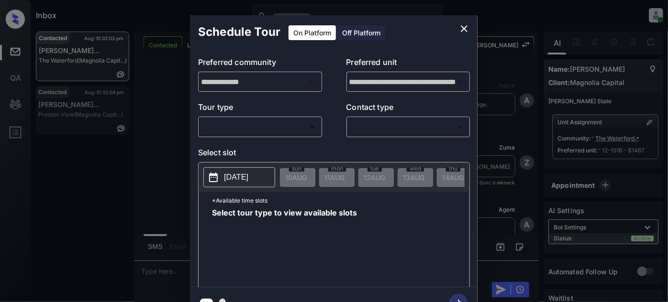
scroll to position [2424, 0]
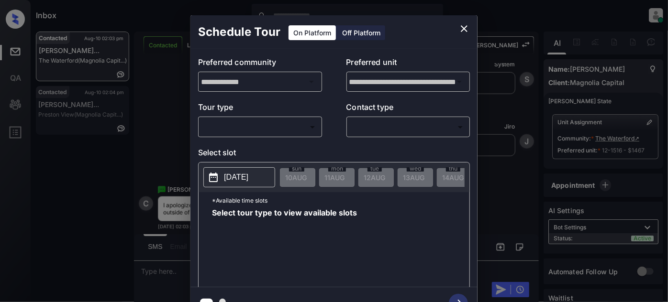
drag, startPoint x: 288, startPoint y: 138, endPoint x: 286, endPoint y: 131, distance: 7.0
click at [287, 138] on div "**********" at bounding box center [333, 168] width 287 height 239
click at [286, 131] on body "Inbox [PERSON_NAME] Online Set yourself offline Set yourself on break Profile S…" at bounding box center [334, 151] width 668 height 302
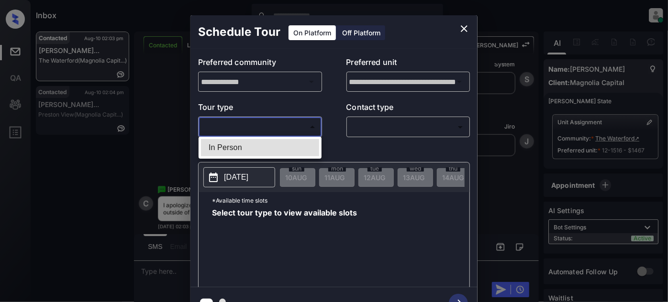
click at [239, 144] on li "In Person" at bounding box center [260, 147] width 118 height 17
type input "********"
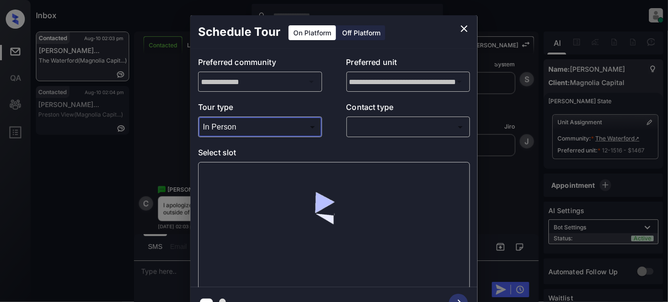
click at [374, 126] on body "Inbox Juan Carlos Manantan Online Set yourself offline Set yourself on break Pr…" at bounding box center [334, 151] width 668 height 302
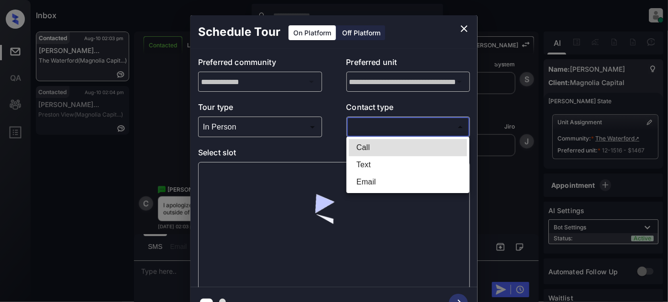
click at [369, 164] on li "Text" at bounding box center [408, 164] width 118 height 17
type input "****"
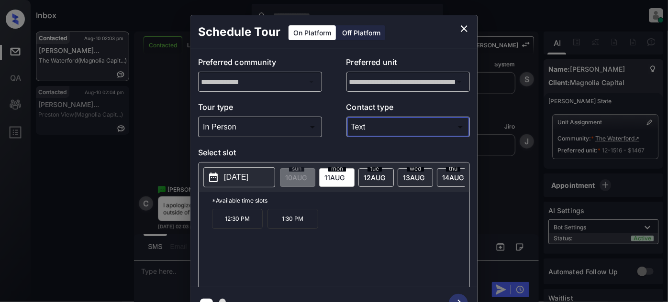
click at [307, 175] on span "12 AUG" at bounding box center [296, 178] width 22 height 8
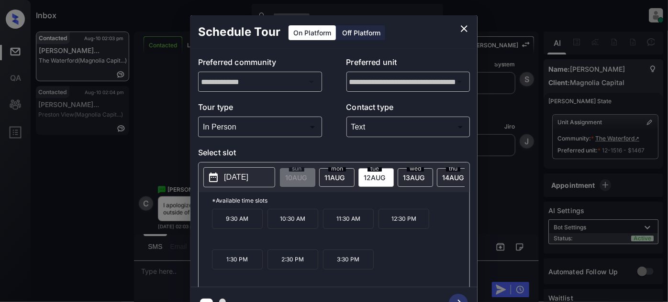
click at [307, 176] on span "13 AUG" at bounding box center [296, 178] width 22 height 8
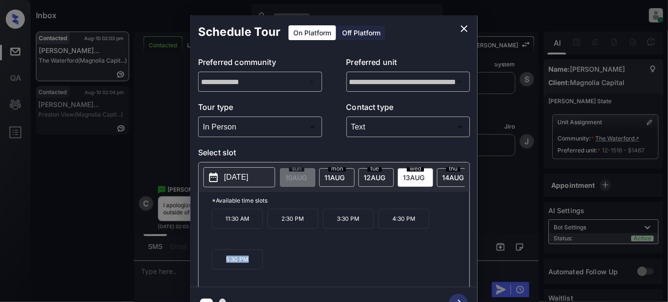
drag, startPoint x: 262, startPoint y: 269, endPoint x: 161, endPoint y: 272, distance: 101.0
click at [161, 272] on div "**********" at bounding box center [334, 167] width 668 height 335
copy p "5:30 PM"
click at [462, 25] on icon "close" at bounding box center [463, 28] width 11 height 11
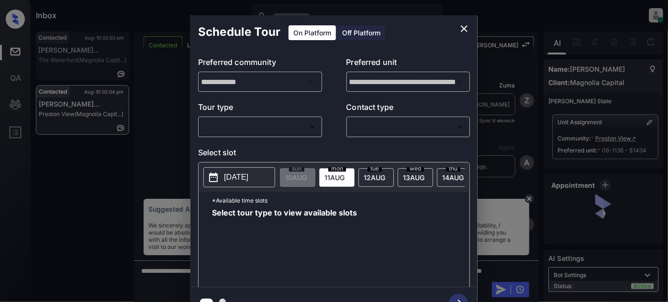
scroll to position [984, 0]
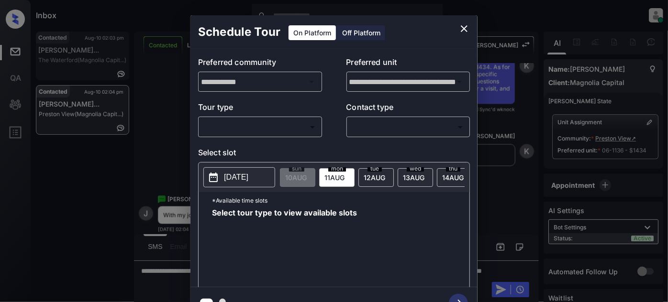
click at [299, 129] on body "Inbox Juan Carlos Manantan Online Set yourself offline Set yourself on break Pr…" at bounding box center [334, 151] width 668 height 302
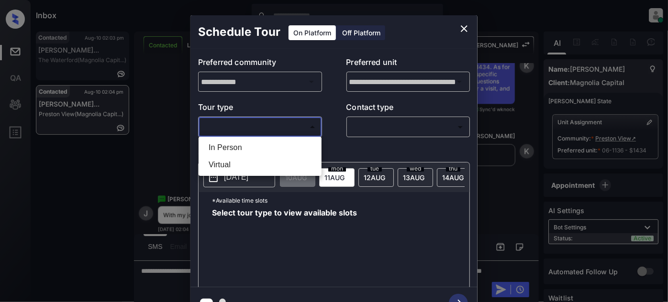
click at [242, 150] on li "In Person" at bounding box center [260, 147] width 118 height 17
type input "********"
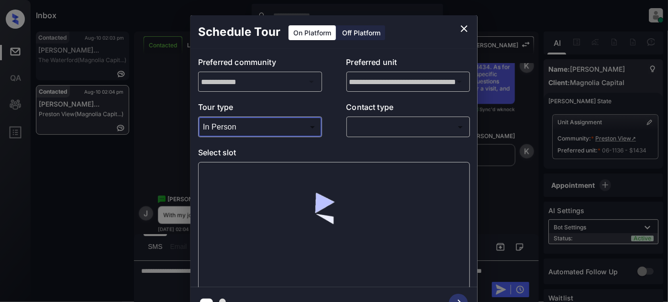
click at [373, 124] on body "Inbox Juan Carlos Manantan Online Set yourself offline Set yourself on break Pr…" at bounding box center [334, 151] width 668 height 302
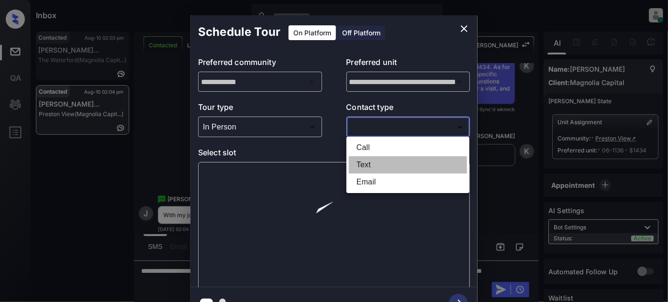
click at [369, 159] on li "Text" at bounding box center [408, 164] width 118 height 17
type input "****"
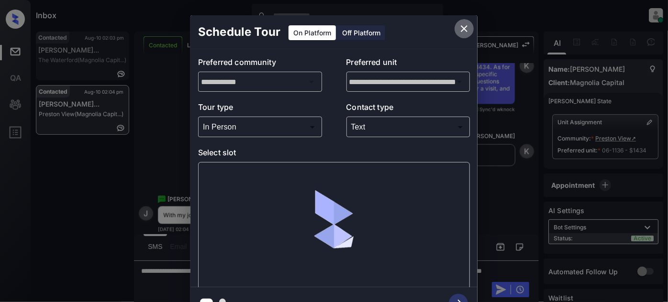
click at [462, 26] on icon "close" at bounding box center [464, 28] width 7 height 7
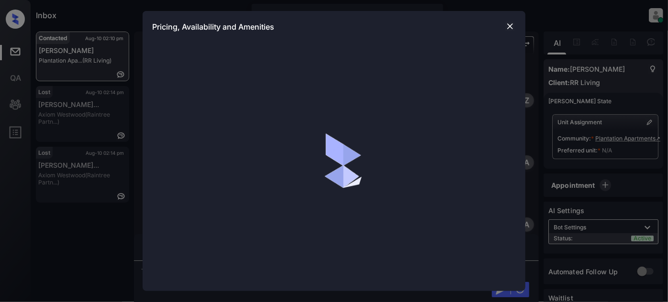
scroll to position [669, 0]
click at [510, 22] on img at bounding box center [510, 27] width 10 height 10
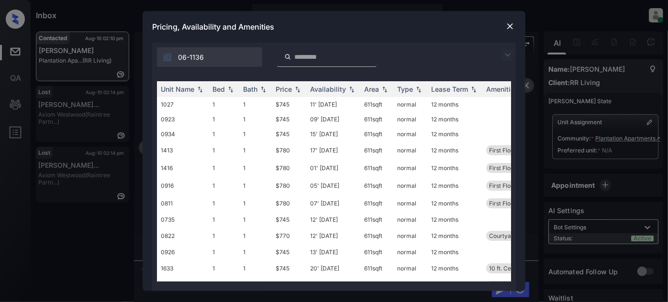
drag, startPoint x: 644, startPoint y: 124, endPoint x: 468, endPoint y: 66, distance: 186.0
click at [468, 66] on div "06-1136" at bounding box center [334, 55] width 364 height 24
click at [509, 53] on img at bounding box center [507, 54] width 11 height 11
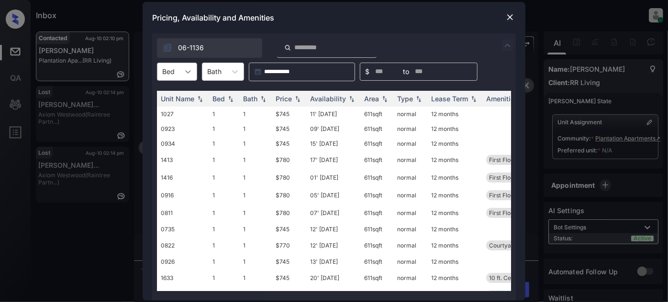
click at [180, 74] on div at bounding box center [187, 71] width 17 height 17
click at [178, 99] on div "1" at bounding box center [177, 95] width 40 height 17
click at [283, 97] on div "Price" at bounding box center [284, 99] width 16 height 8
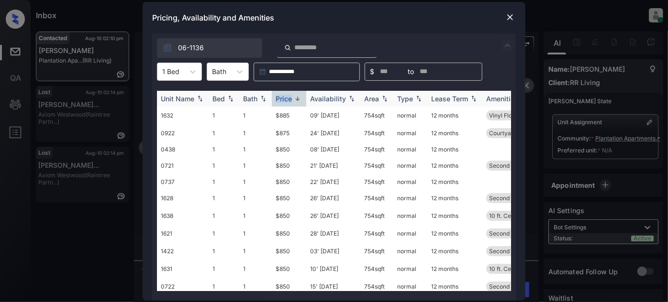
click at [283, 97] on div "Price" at bounding box center [284, 99] width 16 height 8
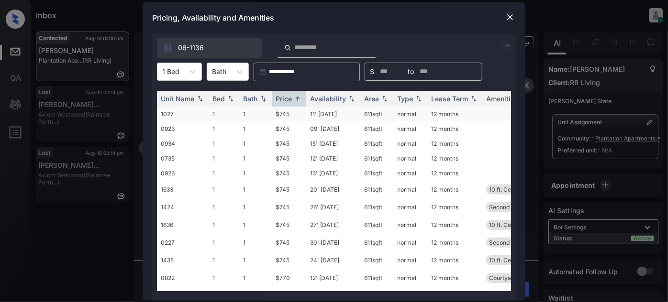
click at [311, 113] on td "11' [DATE]" at bounding box center [333, 114] width 54 height 15
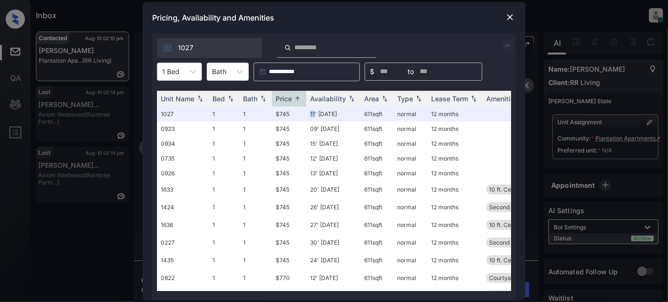
click at [507, 17] on img at bounding box center [510, 17] width 10 height 10
